Goal: Task Accomplishment & Management: Manage account settings

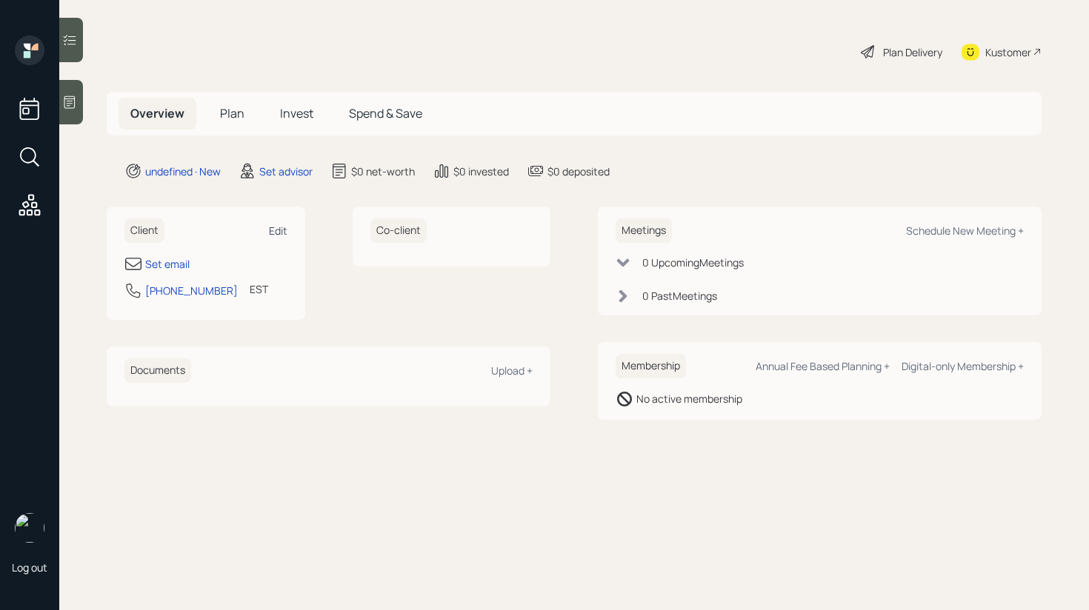
click at [277, 230] on div "Edit" at bounding box center [278, 231] width 19 height 14
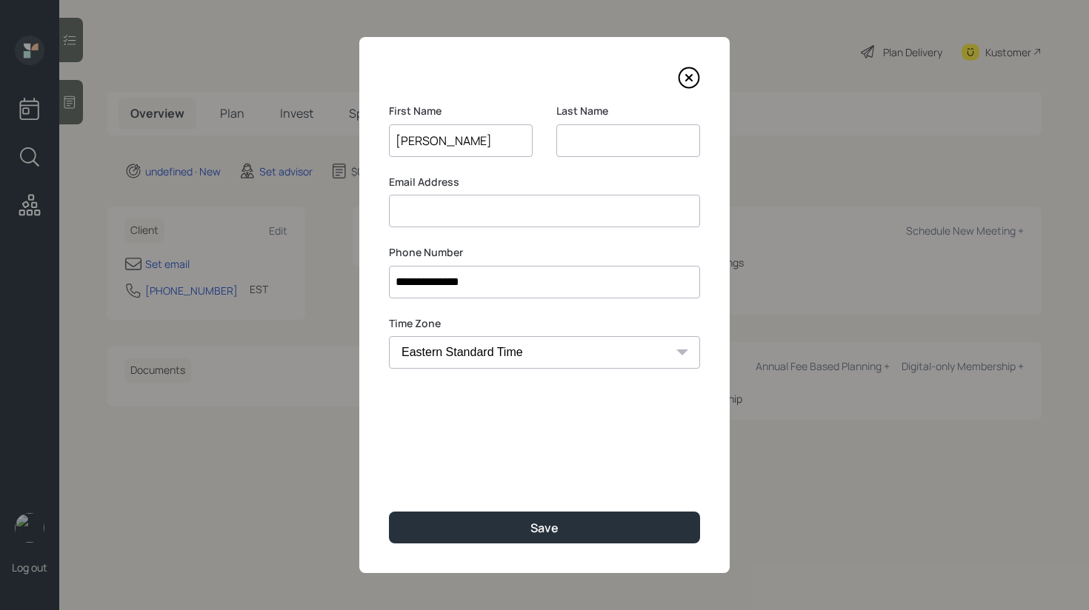
click at [441, 144] on input "[PERSON_NAME]" at bounding box center [461, 140] width 144 height 33
type input "[PERSON_NAME]"
click at [586, 141] on input at bounding box center [628, 140] width 144 height 33
paste input "[PERSON_NAME]"
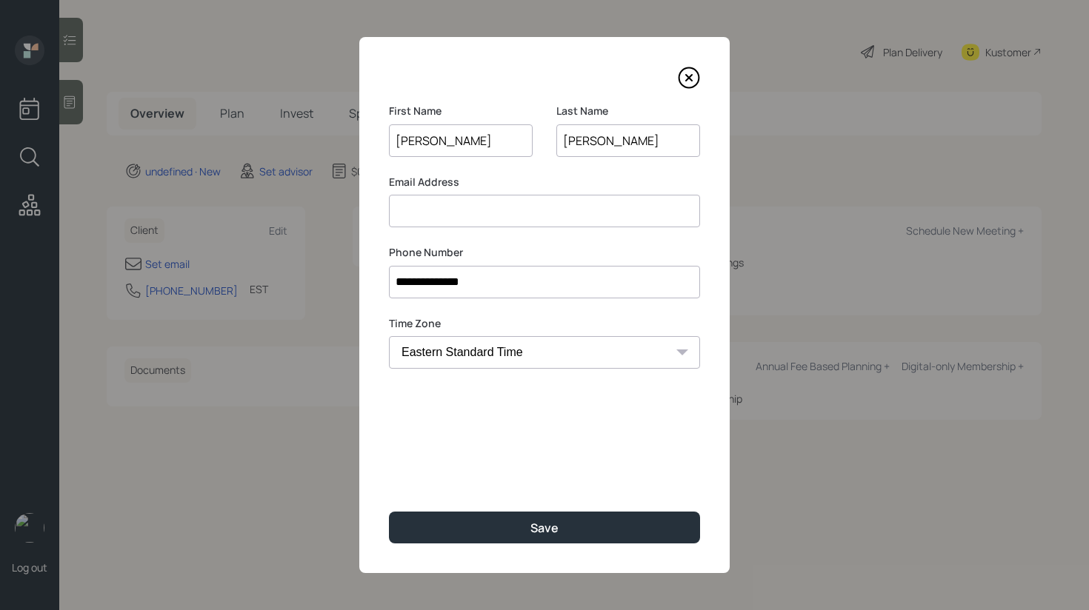
type input "[PERSON_NAME]"
click at [499, 207] on input at bounding box center [544, 211] width 311 height 33
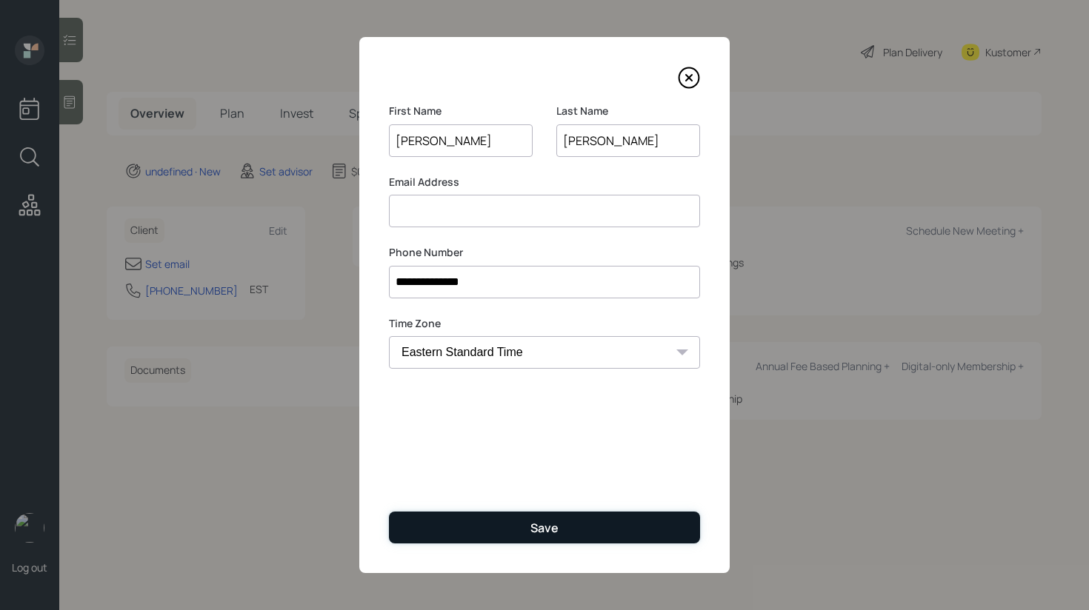
click at [512, 536] on button "Save" at bounding box center [544, 528] width 311 height 32
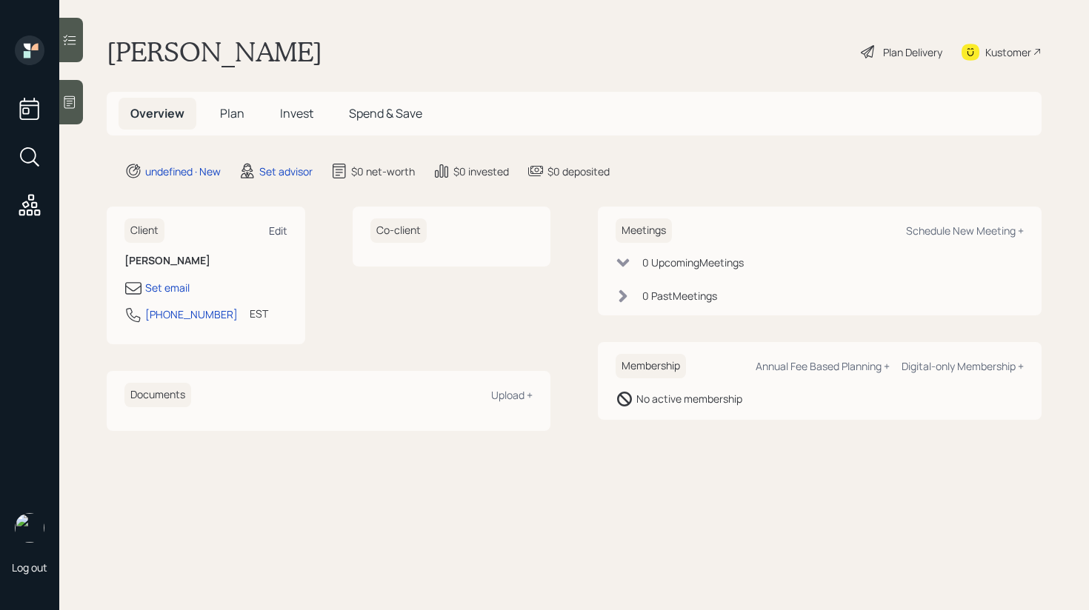
click at [280, 233] on div "Edit" at bounding box center [278, 231] width 19 height 14
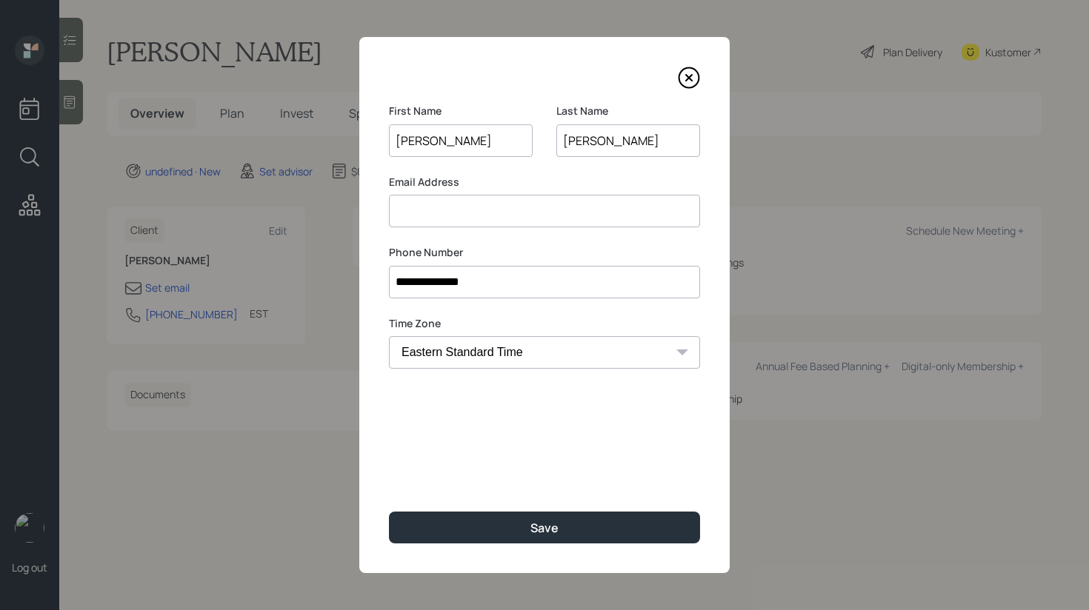
click at [473, 215] on input at bounding box center [544, 211] width 311 height 33
click at [467, 215] on input at bounding box center [544, 211] width 311 height 33
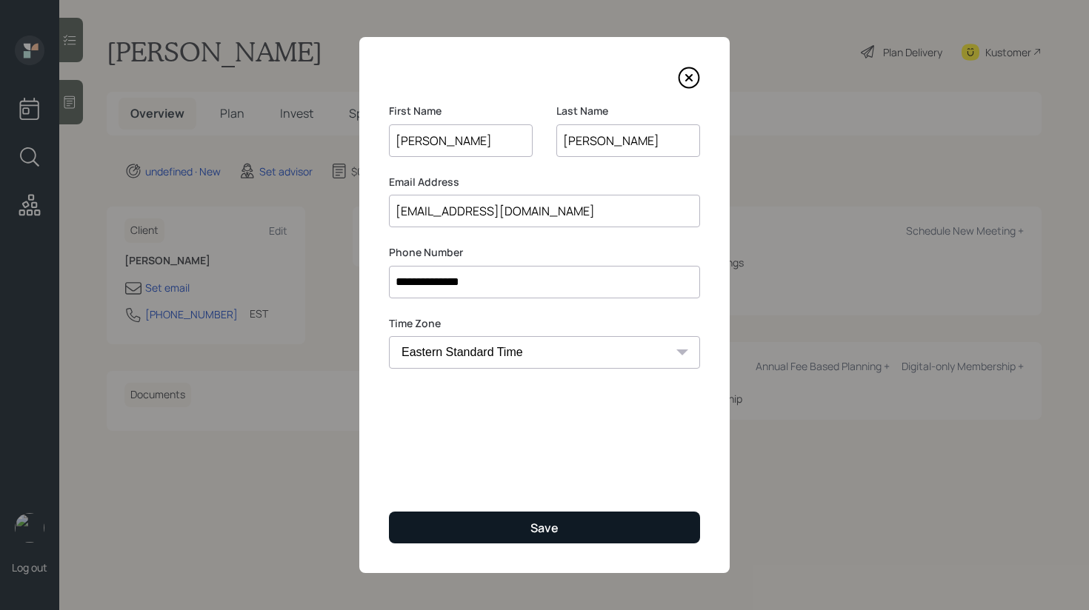
type input "[EMAIL_ADDRESS][DOMAIN_NAME]"
click at [530, 521] on div "Save" at bounding box center [544, 528] width 28 height 16
